Goal: Information Seeking & Learning: Check status

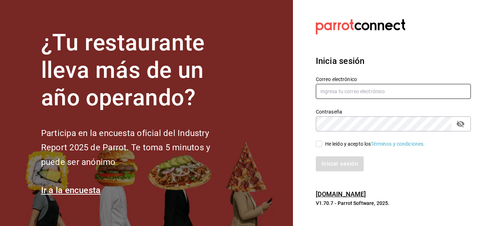
type input "[EMAIL_ADDRESS][DOMAIN_NAME]"
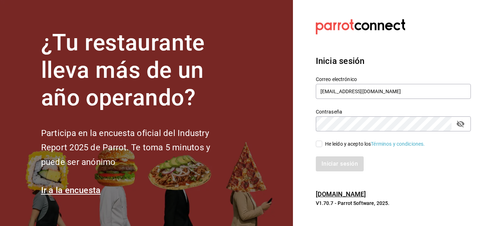
click at [319, 146] on input "He leído y acepto los Términos y condiciones." at bounding box center [319, 144] width 6 height 6
checkbox input "true"
click at [341, 161] on button "Iniciar sesión" at bounding box center [340, 163] width 49 height 15
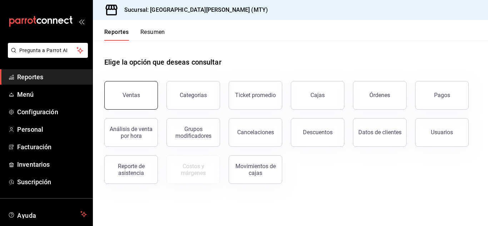
click at [132, 98] on div "Ventas" at bounding box center [132, 95] width 18 height 7
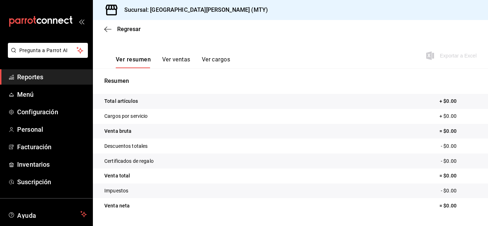
scroll to position [98, 0]
click at [170, 59] on button "Ver ventas" at bounding box center [176, 61] width 28 height 12
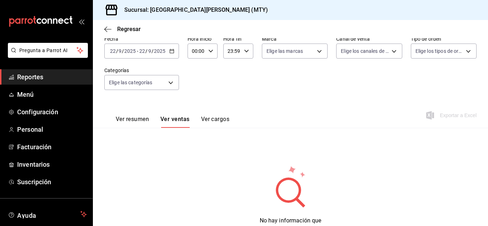
scroll to position [68, 0]
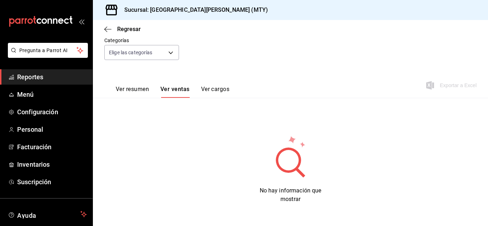
click at [170, 59] on body "Pregunta a Parrot AI Reportes Menú Configuración Personal Facturación Inventari…" at bounding box center [244, 113] width 488 height 226
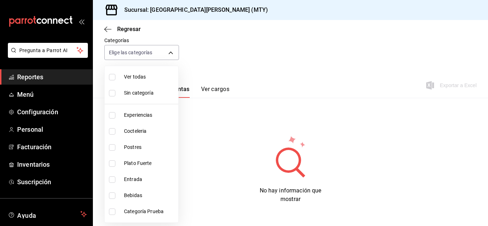
click at [258, 53] on div at bounding box center [244, 113] width 488 height 226
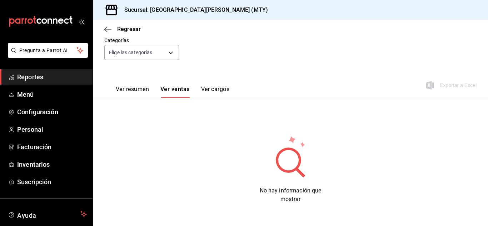
click at [217, 91] on button "Ver cargos" at bounding box center [215, 92] width 29 height 12
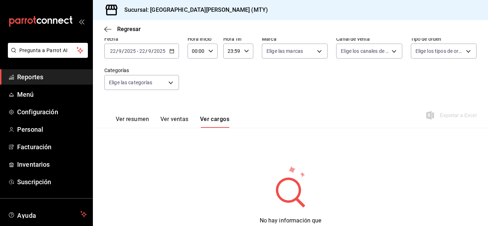
scroll to position [68, 0]
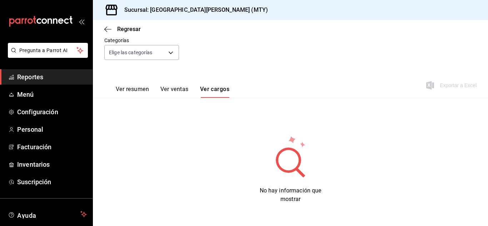
click at [128, 89] on button "Ver resumen" at bounding box center [132, 92] width 33 height 12
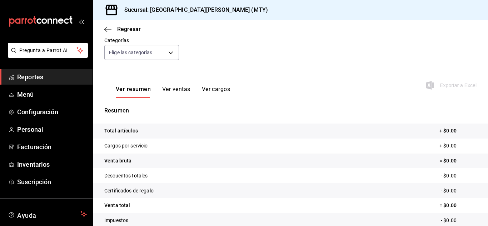
click at [34, 74] on span "Reportes" at bounding box center [52, 77] width 70 height 10
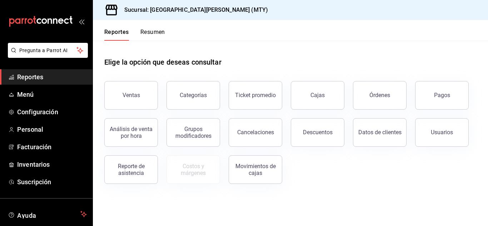
click at [158, 34] on button "Resumen" at bounding box center [152, 35] width 25 height 12
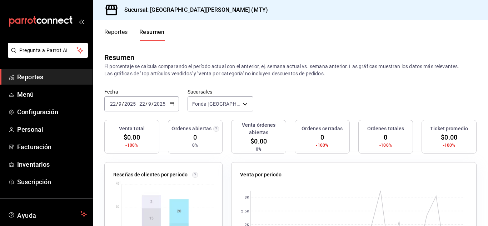
click at [173, 101] on icon "button" at bounding box center [171, 103] width 5 height 5
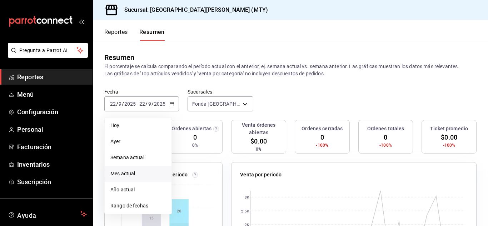
click at [131, 175] on span "Mes actual" at bounding box center [137, 174] width 55 height 8
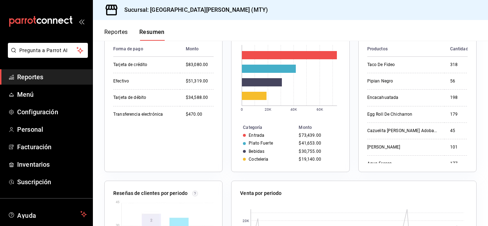
click at [453, 163] on div "Productos Cantidad Monto Taco De Fideo 318 $14,946.00 Pipian Negro 56 $10,584.0…" at bounding box center [417, 102] width 100 height 122
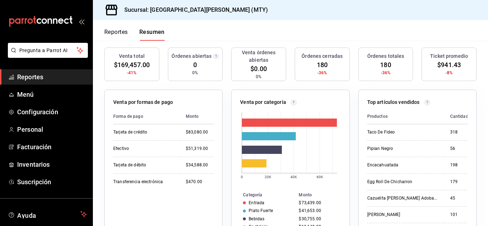
scroll to position [78, 0]
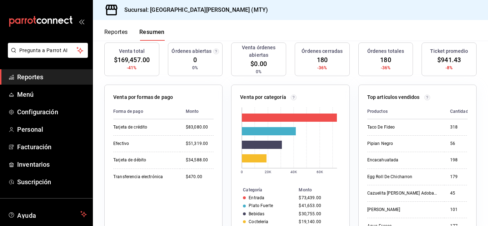
click at [397, 97] on p "Top artículos vendidos" at bounding box center [393, 98] width 53 height 8
click at [425, 96] on icon at bounding box center [427, 98] width 6 height 6
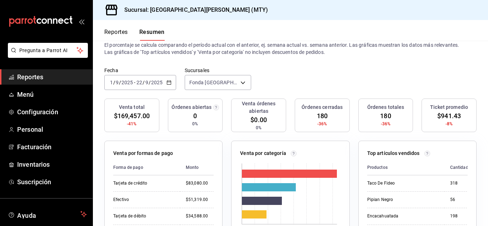
scroll to position [22, 0]
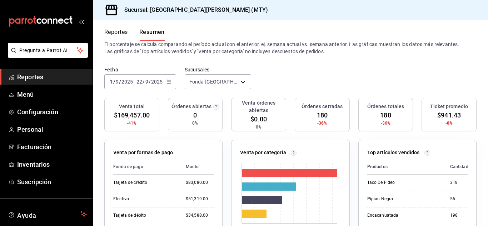
click at [56, 80] on span "Reportes" at bounding box center [52, 77] width 70 height 10
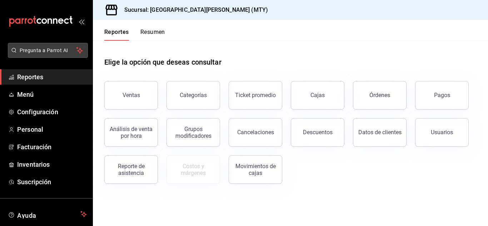
click at [47, 50] on span "Pregunta a Parrot AI" at bounding box center [48, 51] width 57 height 8
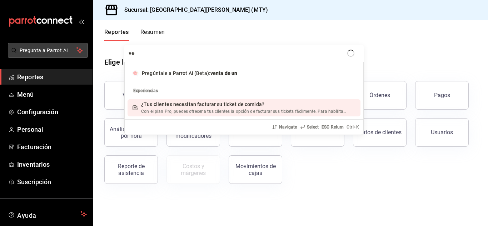
type input "v"
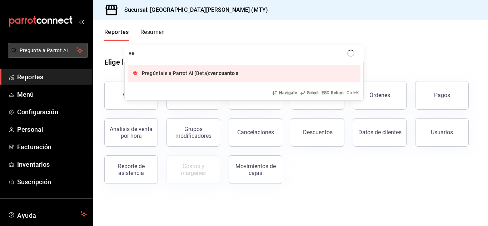
type input "v"
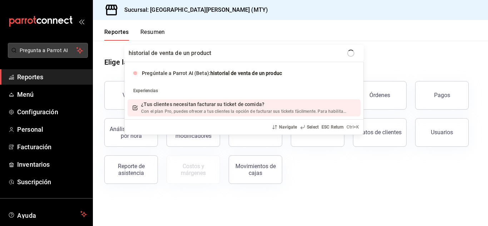
type input "historial de venta de un producto"
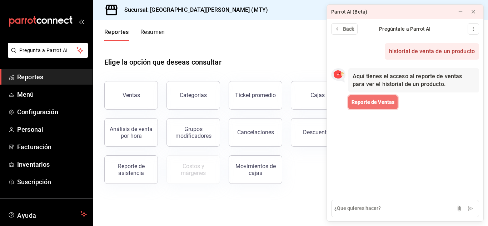
click at [364, 106] on button "Reporte de Ventas" at bounding box center [372, 102] width 49 height 14
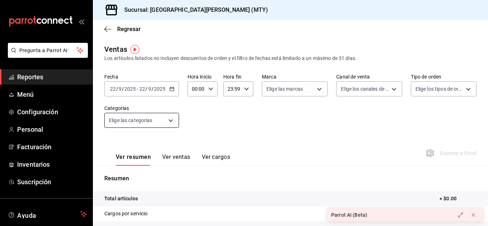
click at [174, 121] on body "Pregunta a Parrot AI Reportes Menú Configuración Personal Facturación Inventari…" at bounding box center [244, 113] width 488 height 226
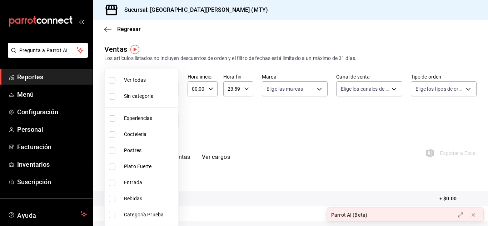
click at [140, 182] on span "Entrada" at bounding box center [149, 183] width 51 height 8
type input "4e0290eb-73a5-4f4e-afb4-76ccee10c061"
checkbox input "true"
click at [344, 109] on div at bounding box center [244, 113] width 488 height 226
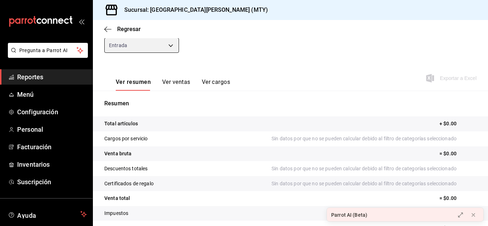
scroll to position [80, 0]
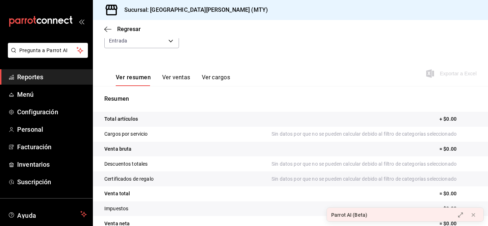
click at [179, 79] on button "Ver ventas" at bounding box center [176, 80] width 28 height 12
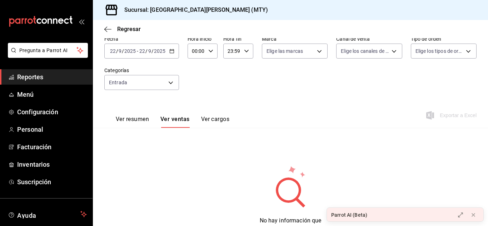
scroll to position [68, 0]
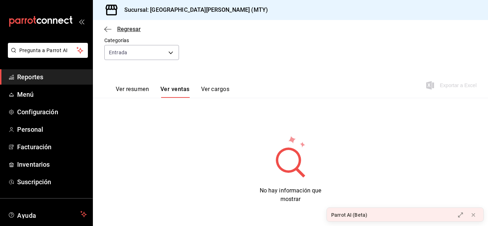
click at [108, 30] on icon "button" at bounding box center [107, 29] width 7 height 6
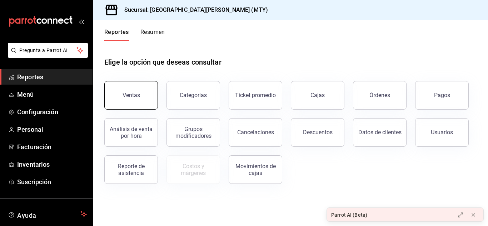
click at [134, 94] on div "Ventas" at bounding box center [132, 95] width 18 height 7
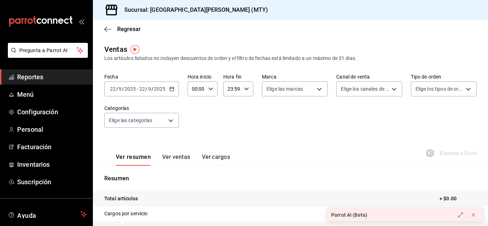
click at [149, 90] on input "9" at bounding box center [150, 89] width 4 height 6
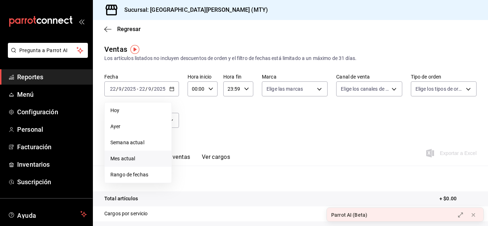
click at [128, 160] on span "Mes actual" at bounding box center [137, 159] width 55 height 8
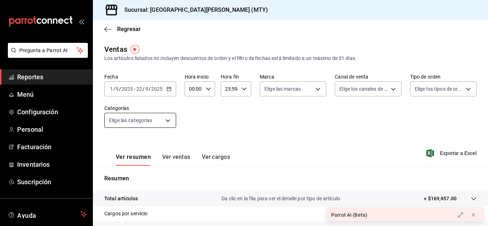
click at [171, 119] on body "Pregunta a Parrot AI Reportes Menú Configuración Personal Facturación Inventari…" at bounding box center [244, 113] width 488 height 226
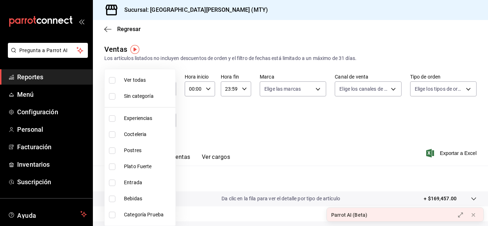
click at [136, 180] on span "Entrada" at bounding box center [148, 183] width 49 height 8
type input "4e0290eb-73a5-4f4e-afb4-76ccee10c061"
checkbox input "true"
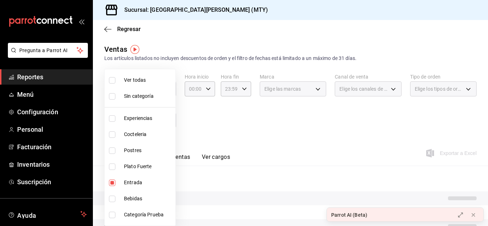
click at [271, 118] on div at bounding box center [244, 113] width 488 height 226
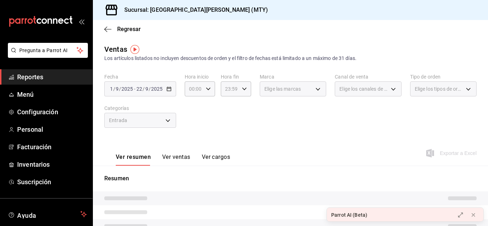
click at [186, 159] on button "Ver ventas" at bounding box center [176, 160] width 28 height 12
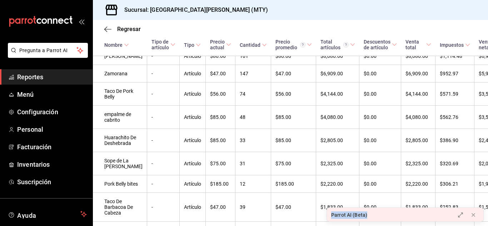
scroll to position [218, 0]
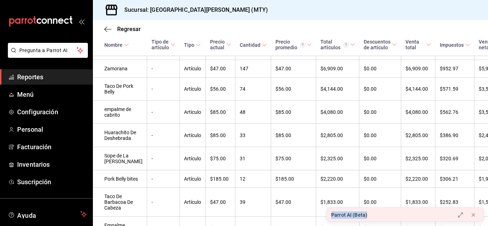
click at [27, 79] on span "Reportes" at bounding box center [52, 77] width 70 height 10
